Goal: Transaction & Acquisition: Purchase product/service

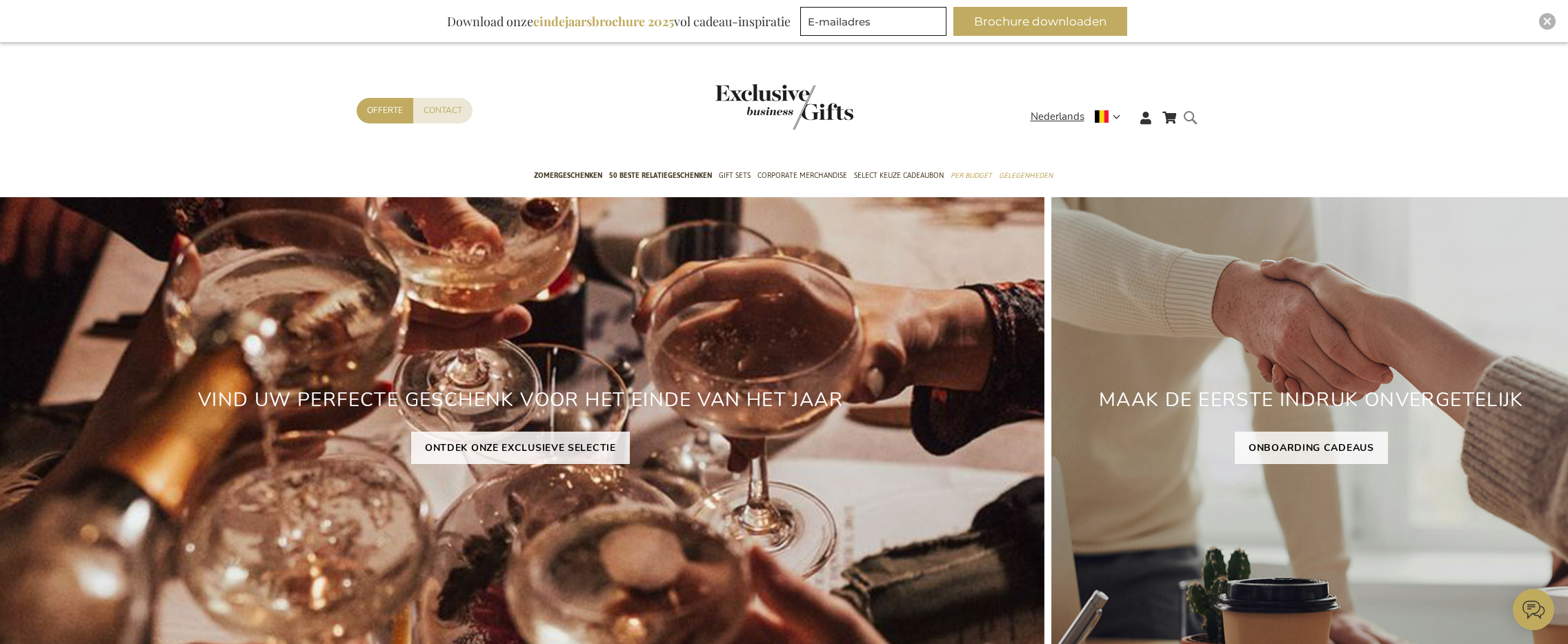
click at [1196, 123] on form "Search Search" at bounding box center [1194, 129] width 14 height 39
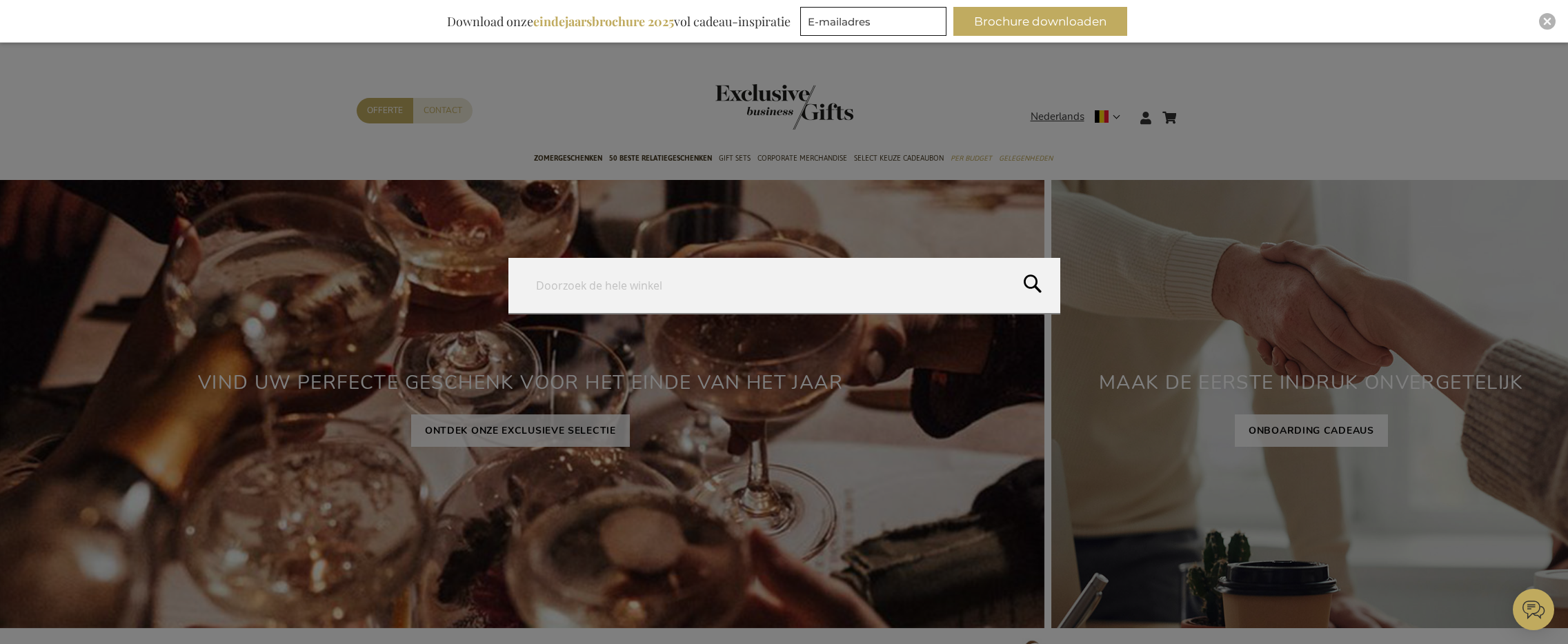
type input "m"
type input "desk"
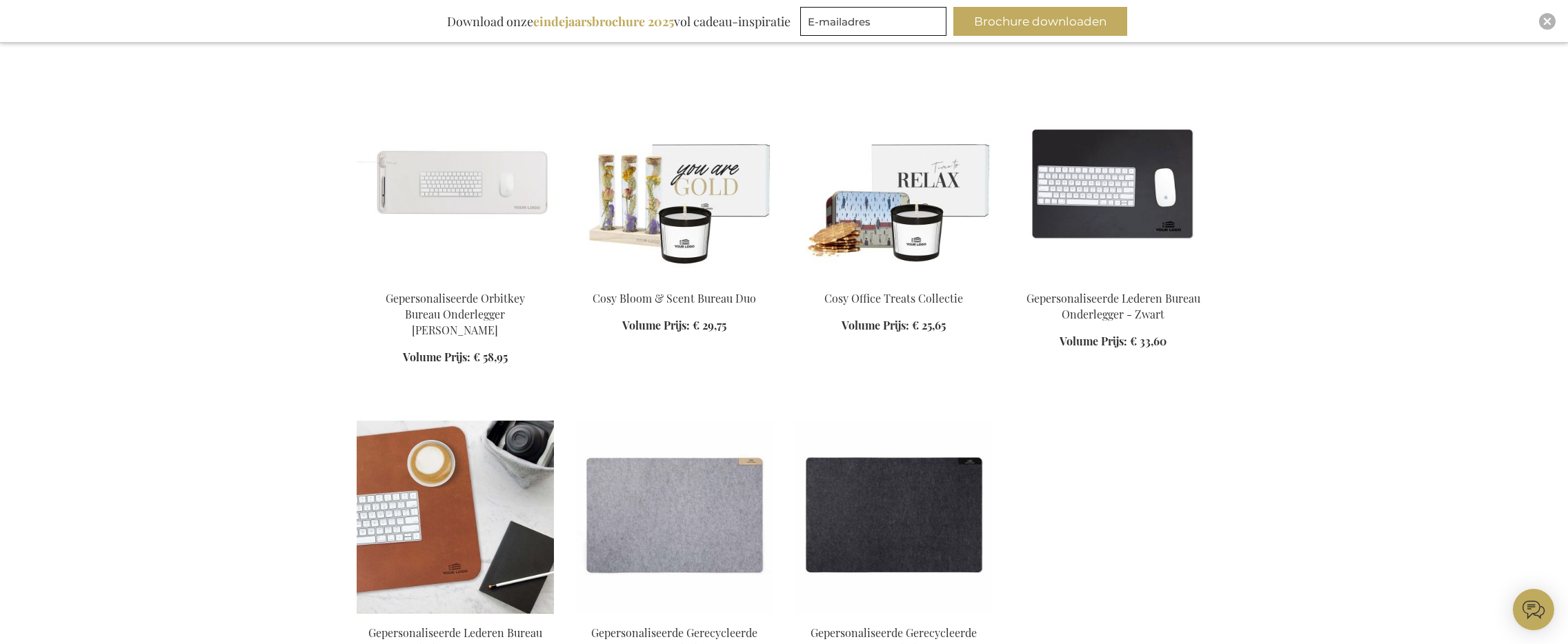
scroll to position [811, 0]
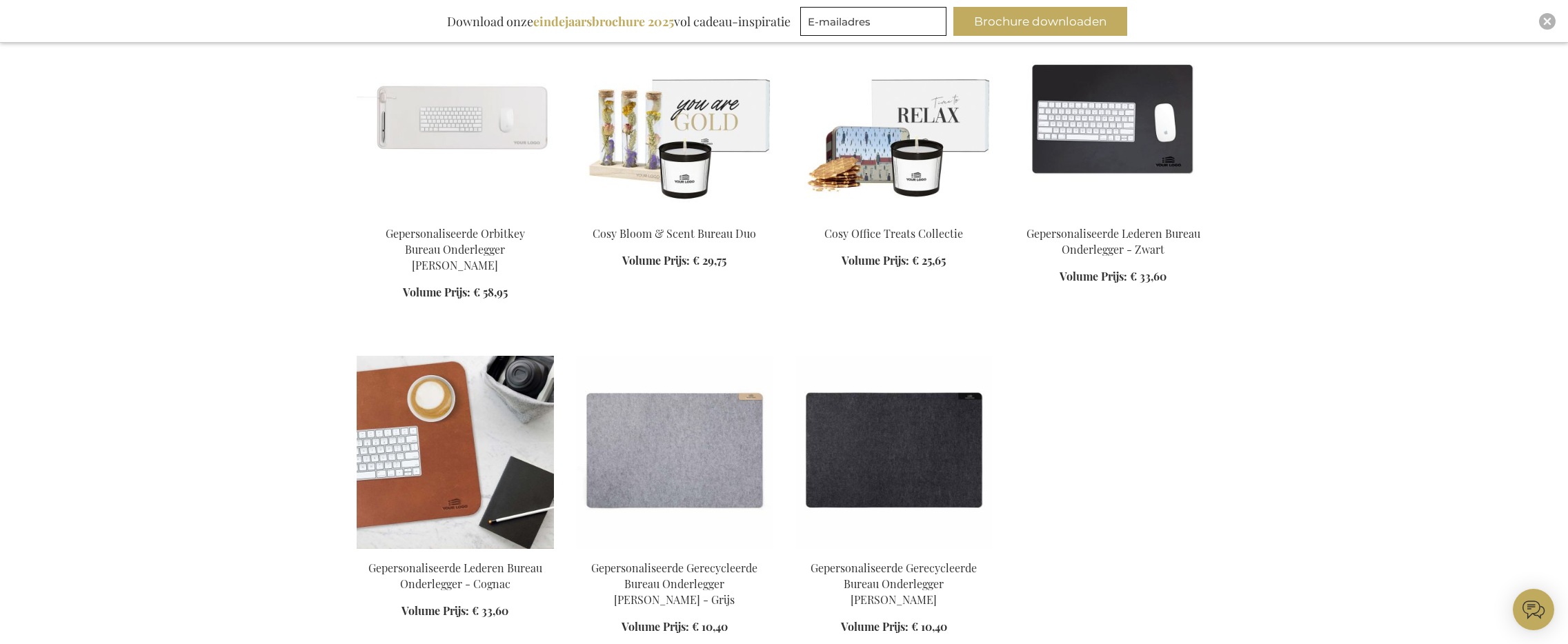
click at [468, 409] on img at bounding box center [456, 452] width 197 height 193
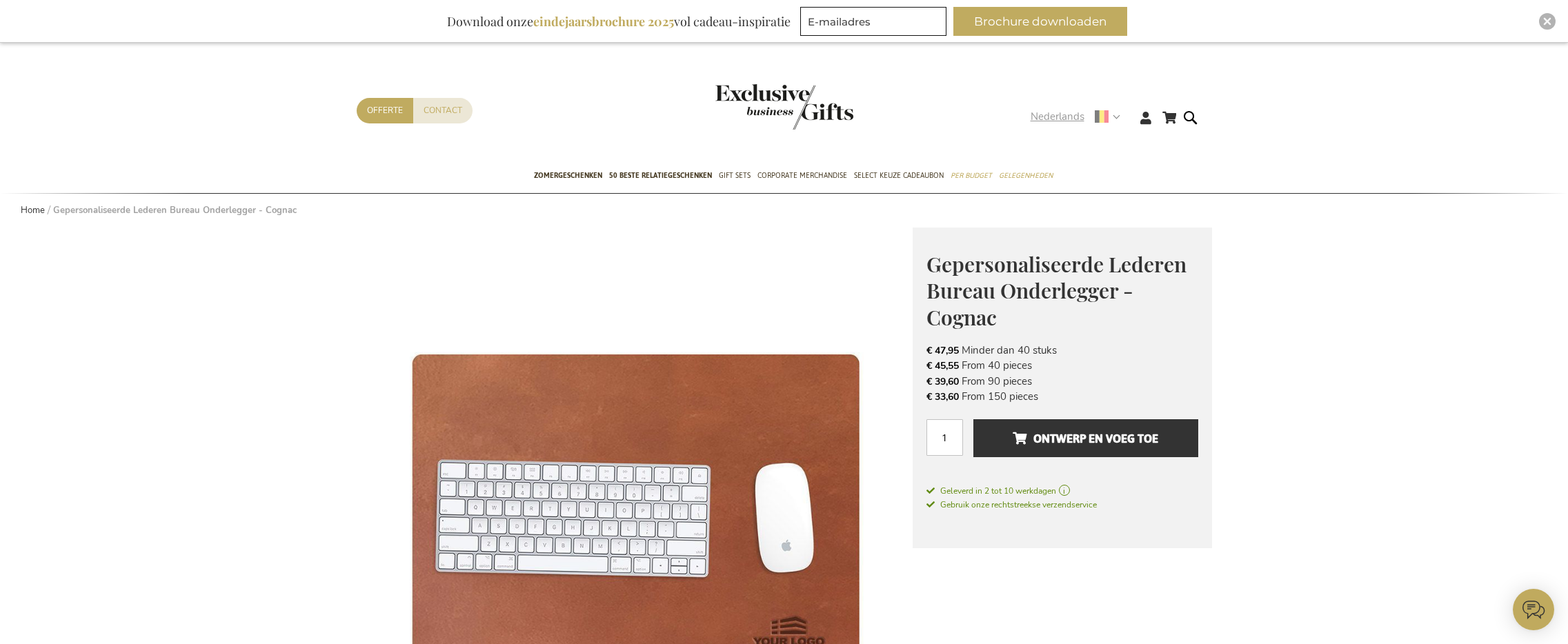
click at [1070, 118] on span "Nederlands" at bounding box center [1057, 116] width 54 height 16
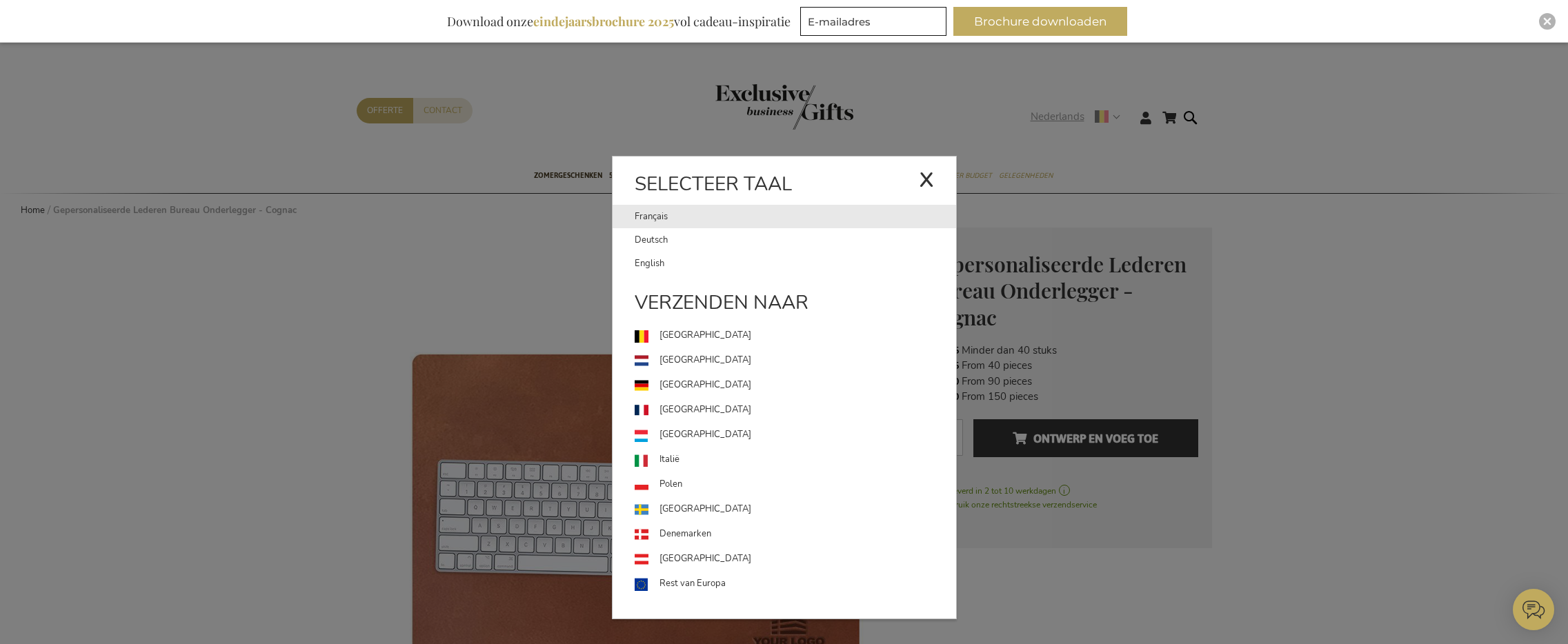
click at [688, 211] on link "Français" at bounding box center [777, 216] width 285 height 23
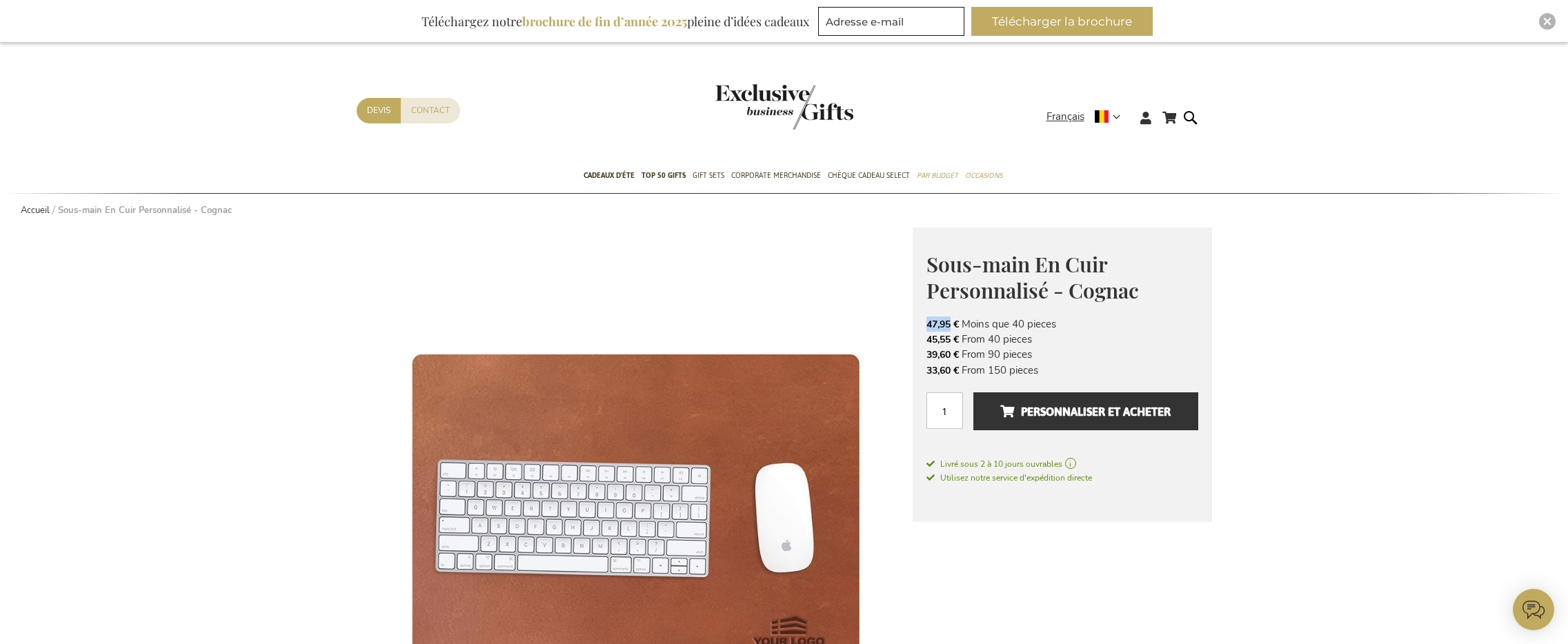
drag, startPoint x: 928, startPoint y: 324, endPoint x: 952, endPoint y: 323, distance: 24.0
click at [952, 323] on span "47,95 €" at bounding box center [942, 325] width 33 height 13
copy span "47,95"
